Goal: Transaction & Acquisition: Purchase product/service

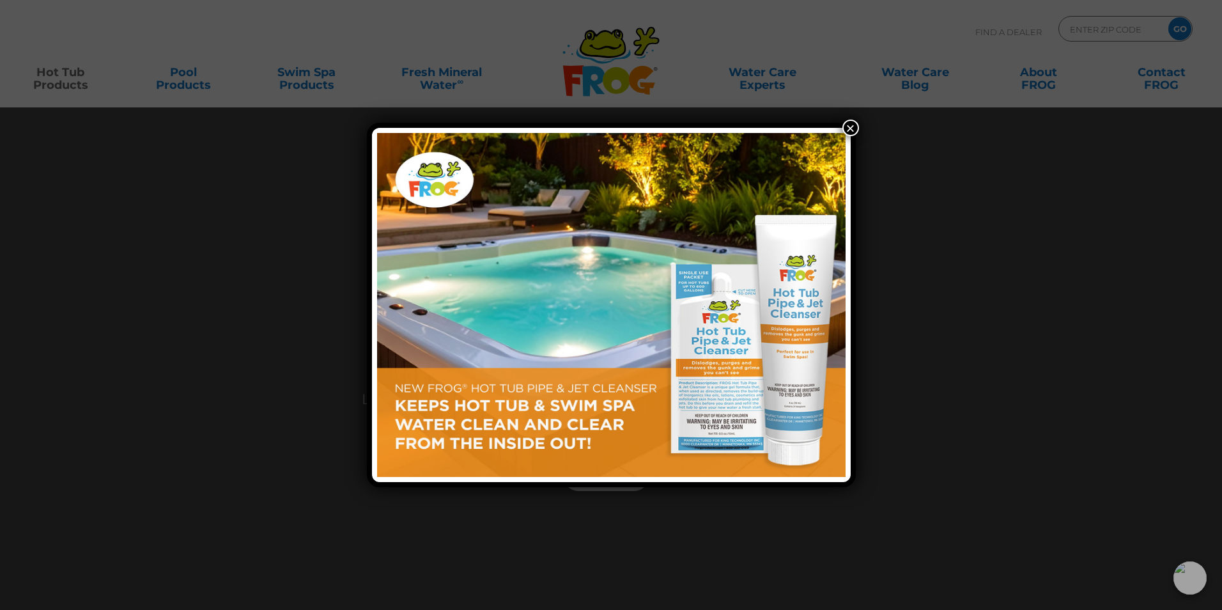
click at [855, 127] on button "×" at bounding box center [850, 128] width 17 height 17
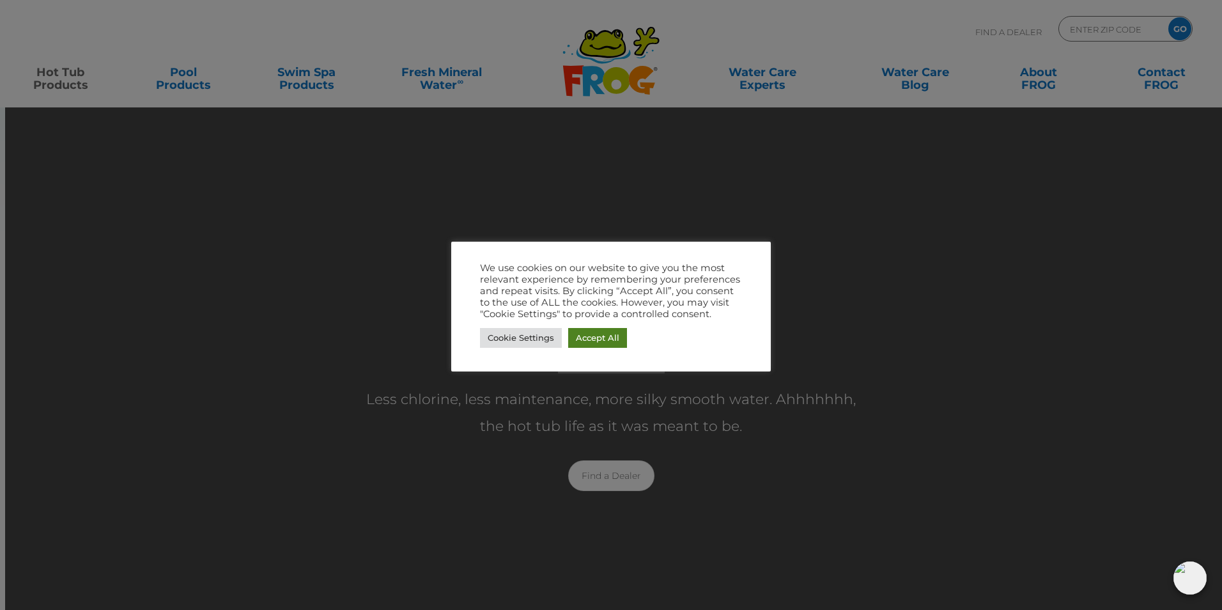
click at [596, 334] on link "Accept All" at bounding box center [597, 338] width 59 height 20
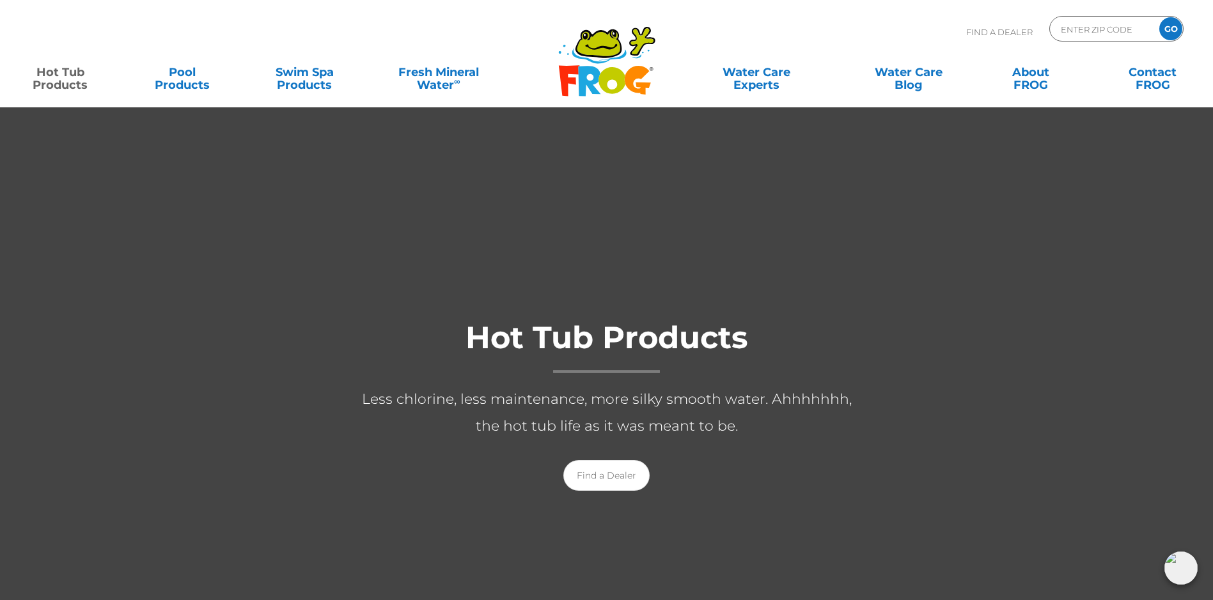
click at [66, 79] on link "Hot Tub Products" at bounding box center [60, 72] width 95 height 26
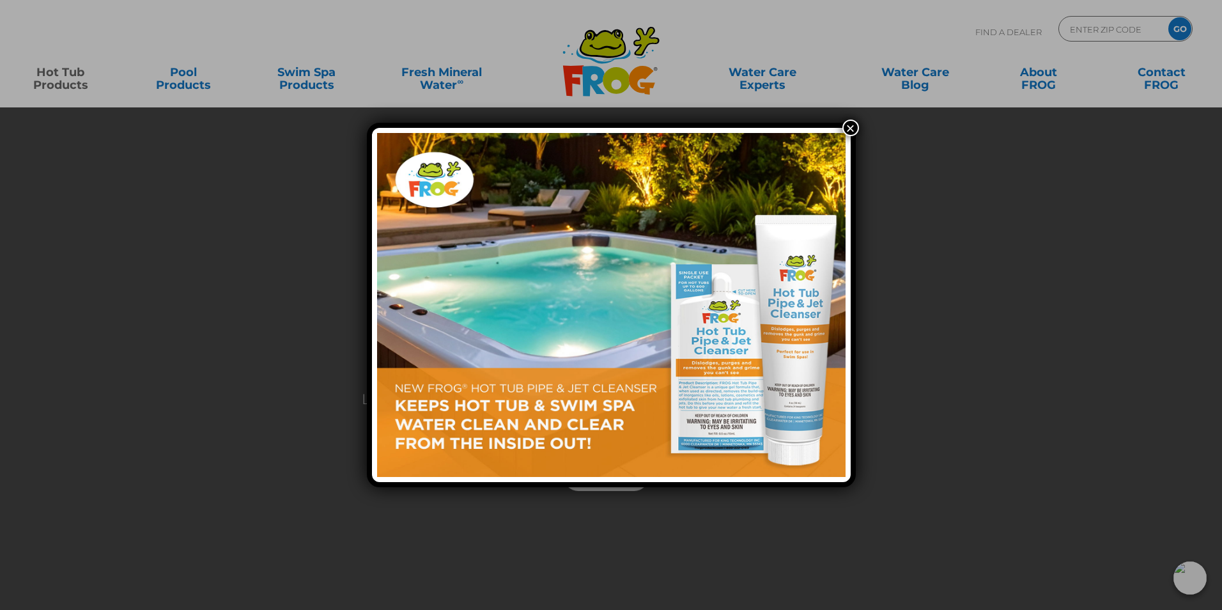
click at [846, 128] on button "×" at bounding box center [850, 128] width 17 height 17
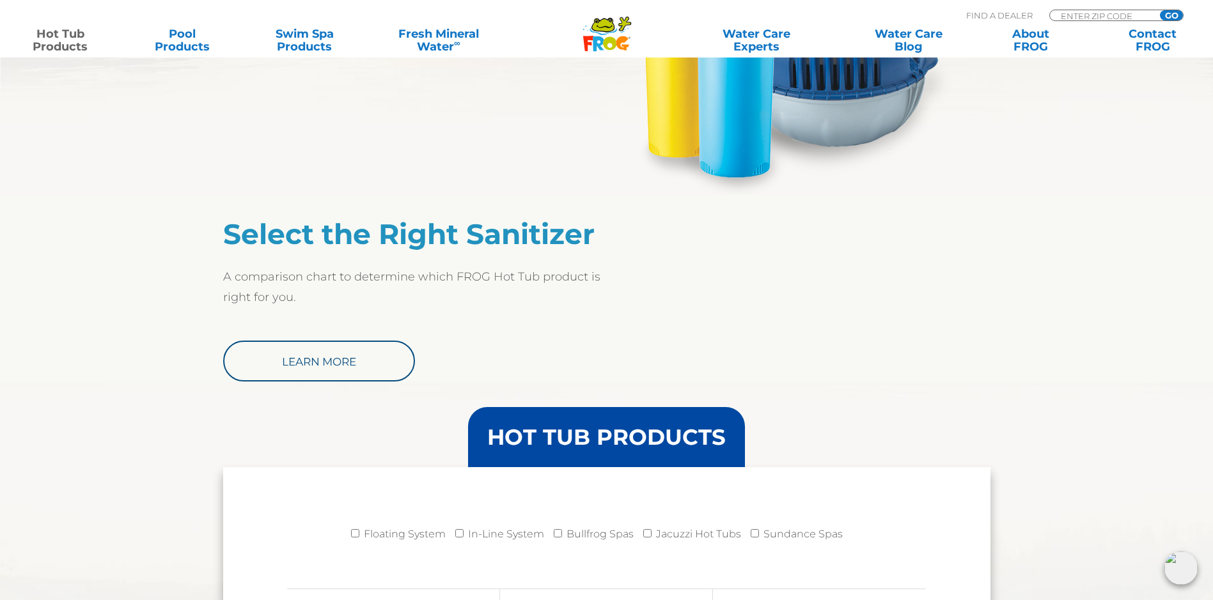
scroll to position [703, 0]
